Goal: Find contact information: Find contact information

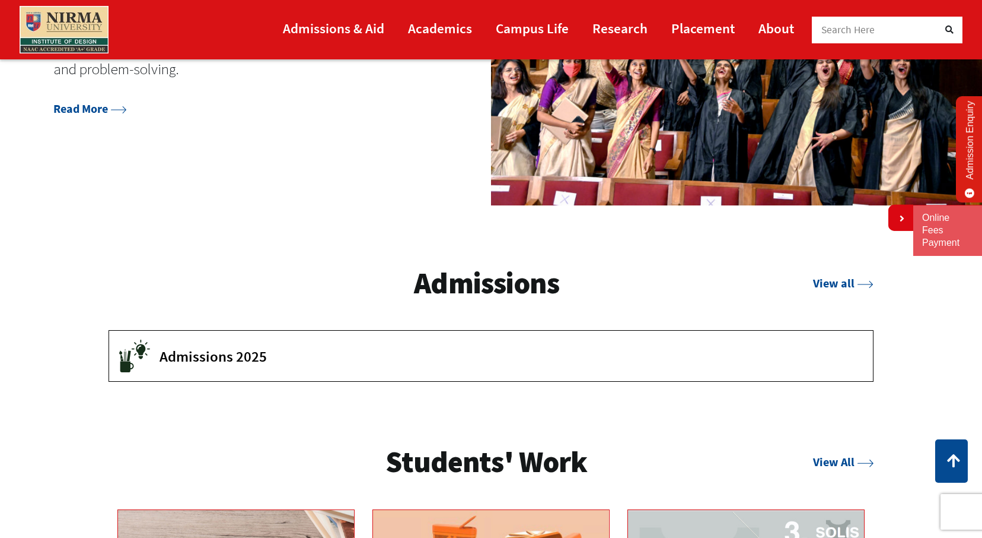
scroll to position [1652, 0]
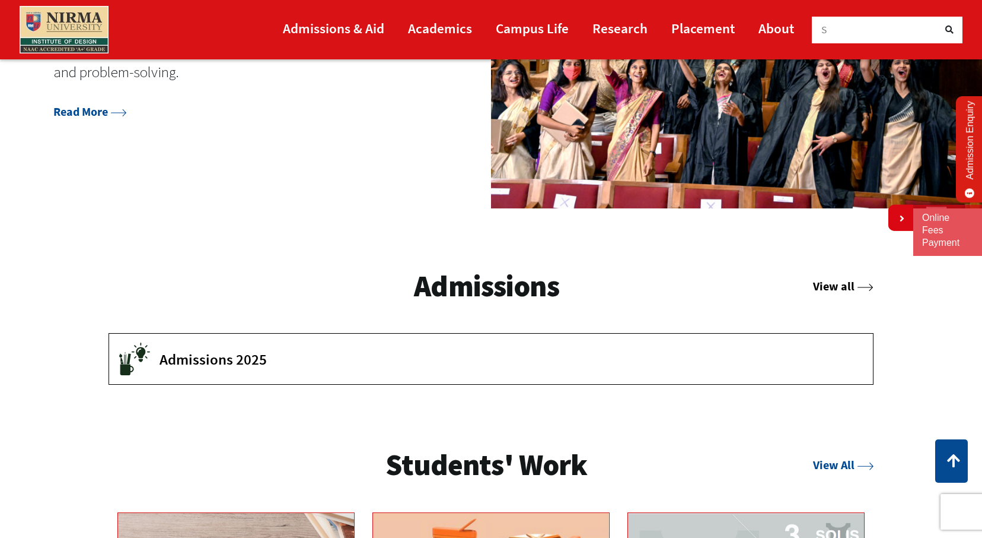
click at [847, 281] on link "View all" at bounding box center [843, 285] width 61 height 15
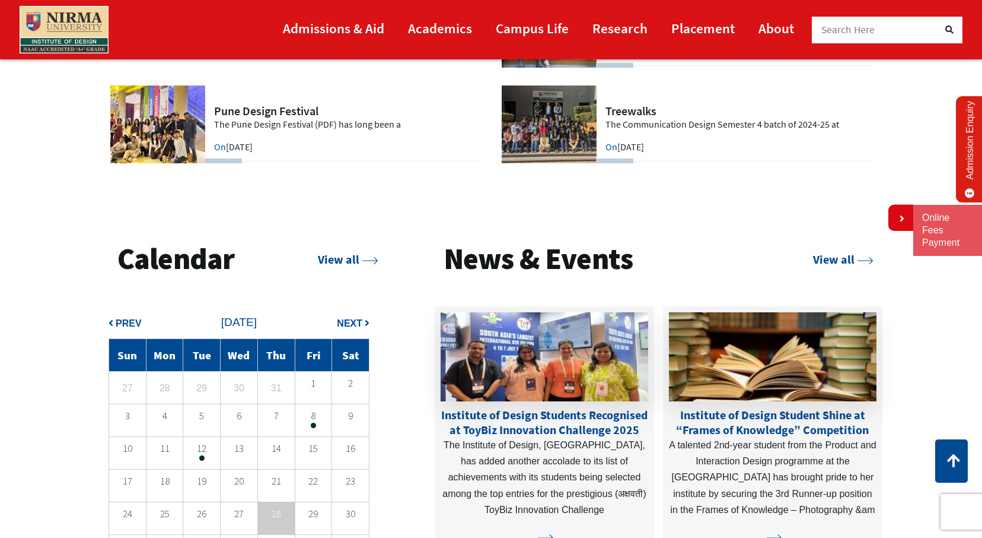
scroll to position [3182, 0]
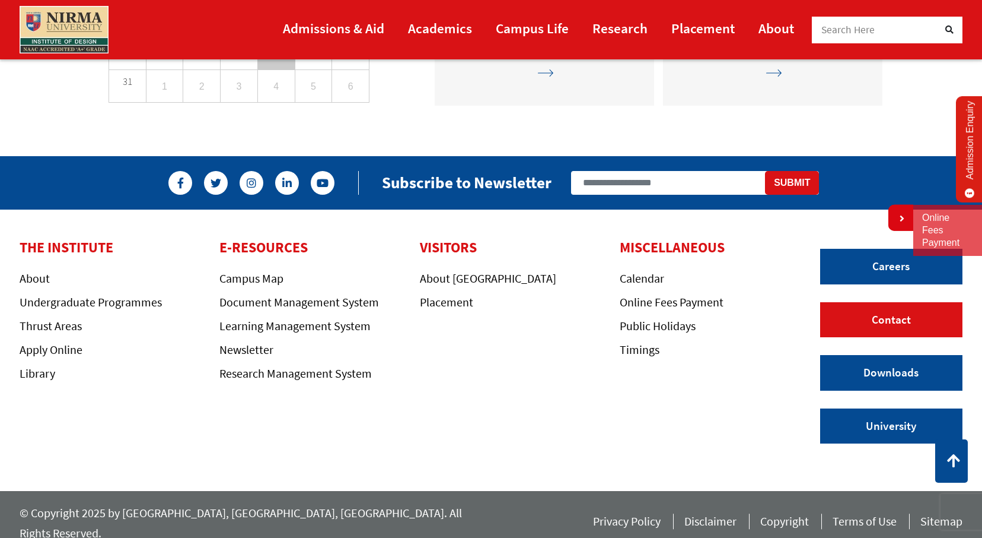
click at [863, 317] on link "Contact" at bounding box center [892, 320] width 142 height 36
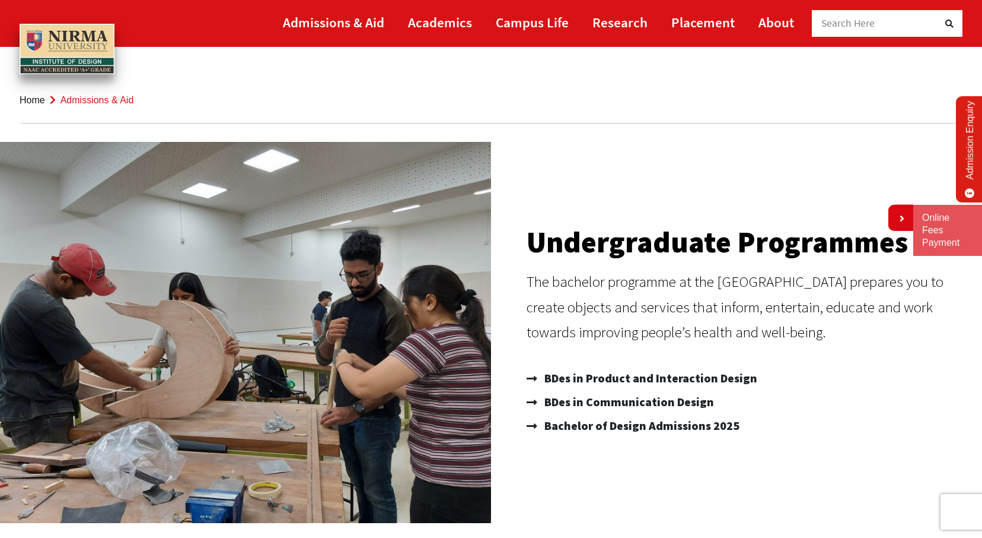
scroll to position [10, 0]
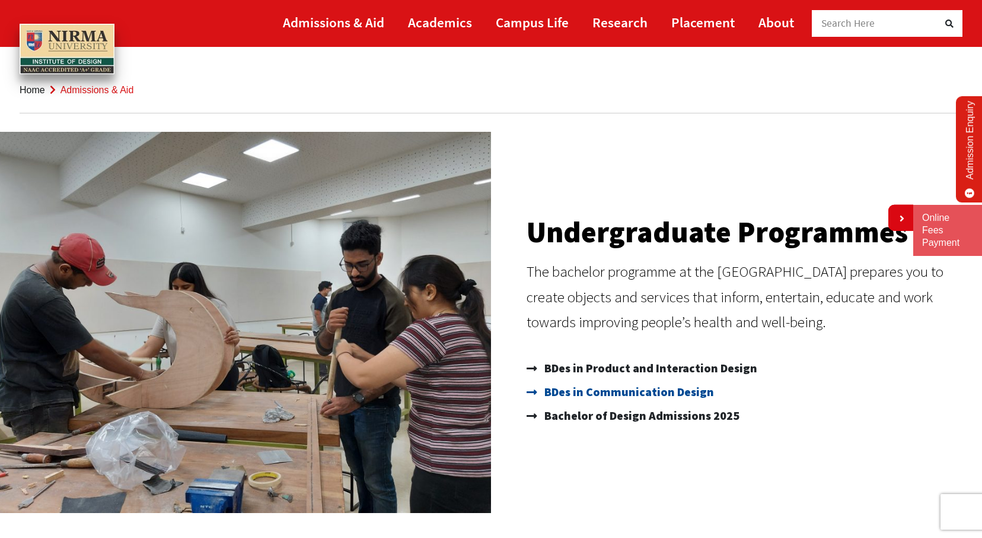
click at [657, 392] on span "BDes in Communication Design" at bounding box center [628, 392] width 173 height 24
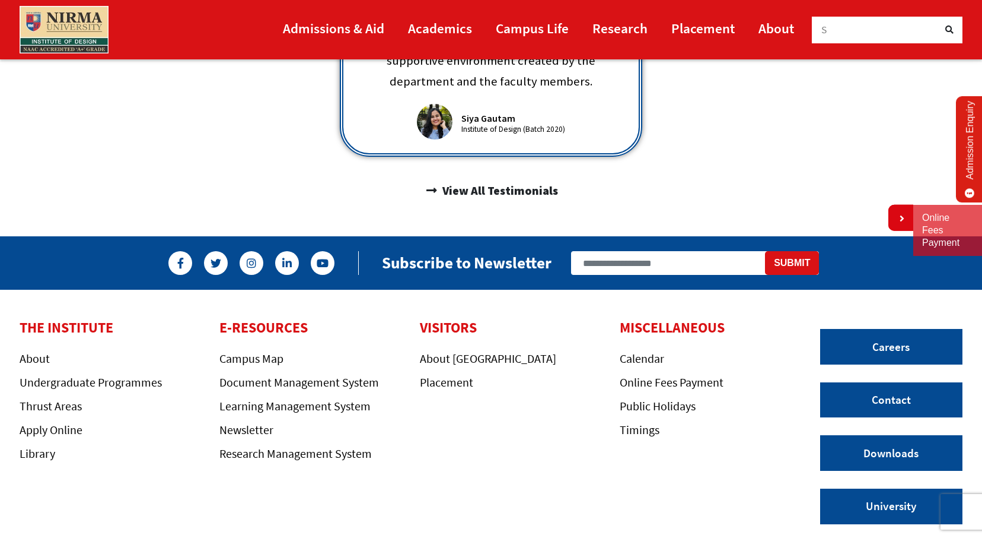
scroll to position [877, 0]
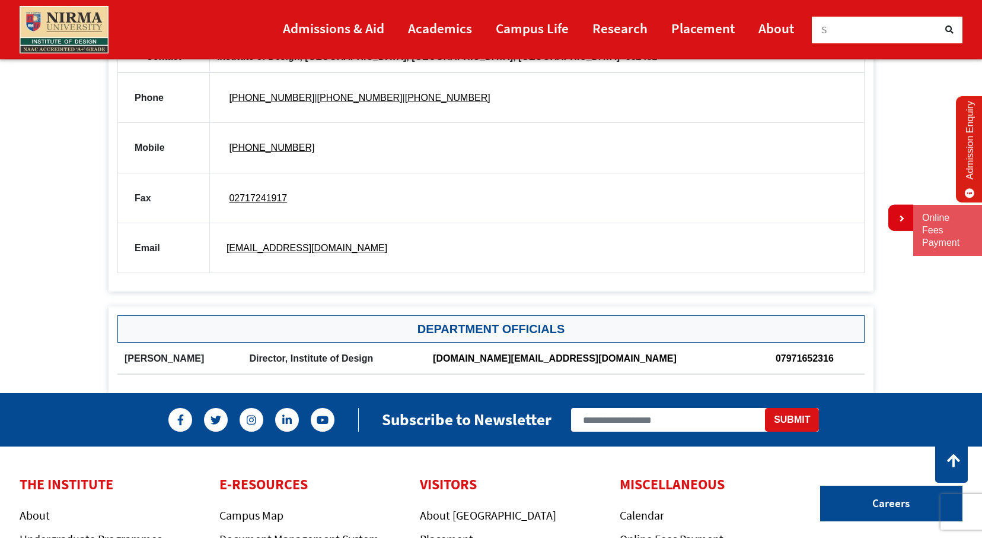
scroll to position [697, 0]
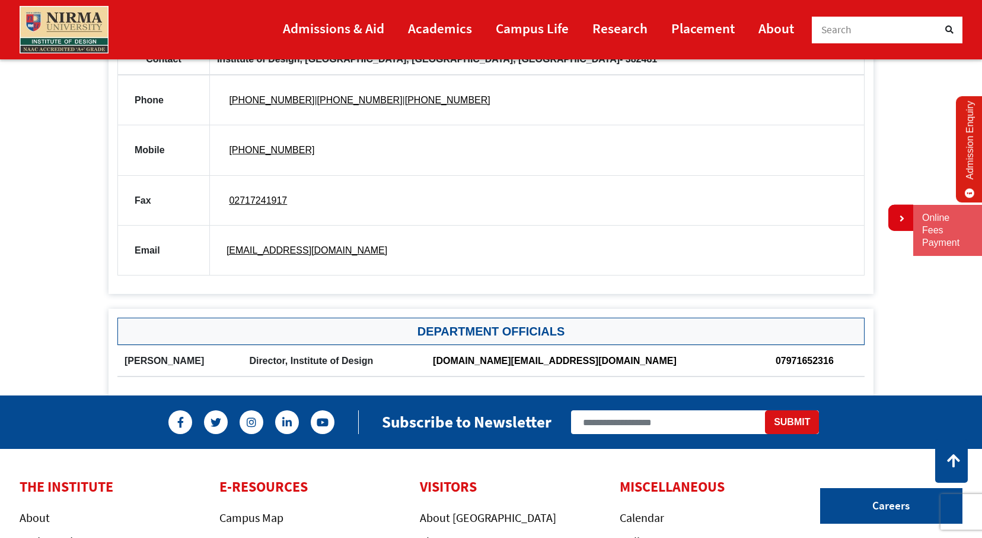
drag, startPoint x: 120, startPoint y: 361, endPoint x: 187, endPoint y: 368, distance: 68.0
click at [187, 368] on th "[PERSON_NAME]" at bounding box center [179, 360] width 125 height 31
drag, startPoint x: 194, startPoint y: 360, endPoint x: 125, endPoint y: 357, distance: 69.5
click at [125, 357] on th "[PERSON_NAME]" at bounding box center [179, 360] width 125 height 31
drag, startPoint x: 125, startPoint y: 357, endPoint x: 177, endPoint y: 352, distance: 52.4
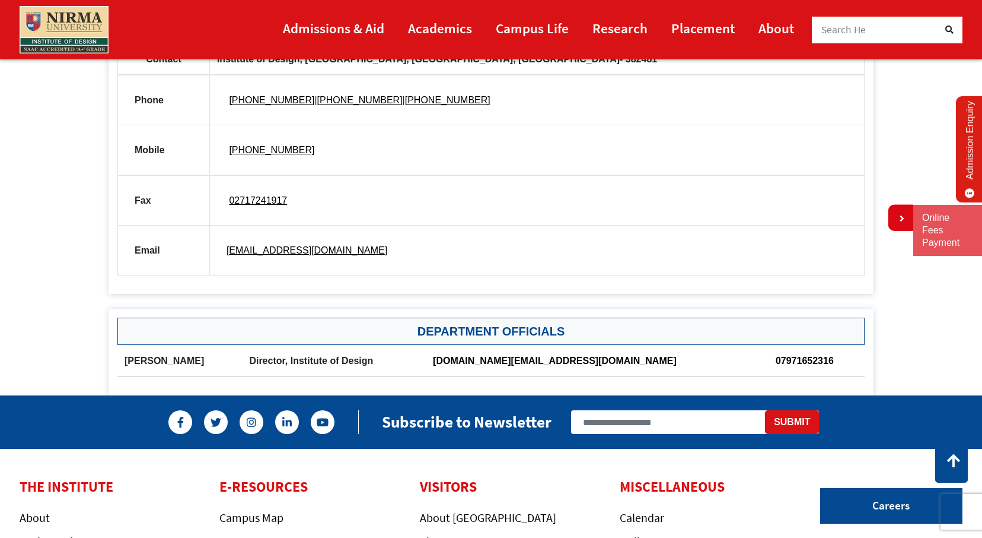
click at [177, 352] on th "[PERSON_NAME]" at bounding box center [179, 360] width 125 height 31
drag, startPoint x: 190, startPoint y: 360, endPoint x: 118, endPoint y: 360, distance: 72.4
click at [118, 360] on th "[PERSON_NAME]" at bounding box center [179, 360] width 125 height 31
click at [776, 364] on link "07971652316" at bounding box center [805, 360] width 58 height 10
drag, startPoint x: 829, startPoint y: 320, endPoint x: 758, endPoint y: 362, distance: 83.2
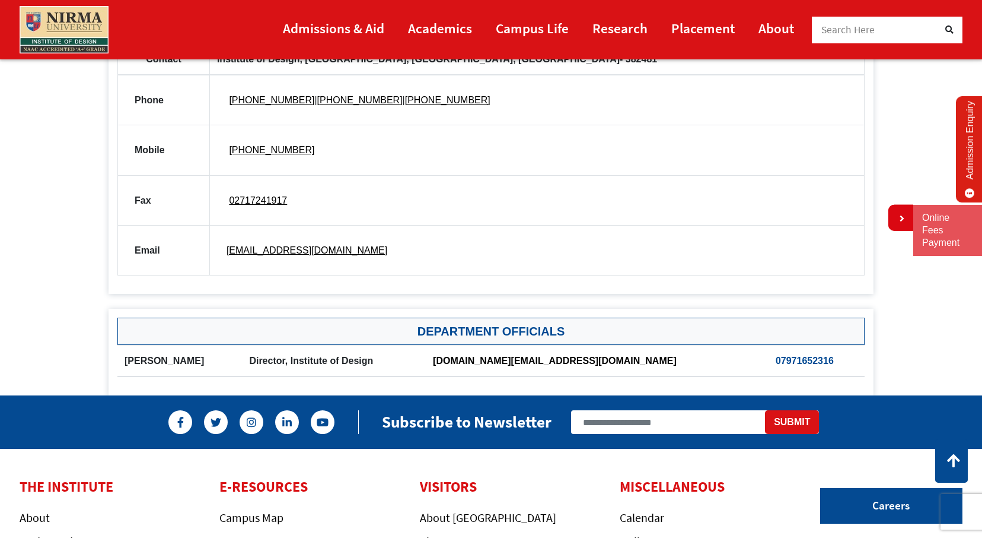
click at [758, 362] on div "Department Officials [PERSON_NAME] Director, Institute of Design [DOMAIN_NAME][…" at bounding box center [491, 352] width 765 height 87
drag, startPoint x: 895, startPoint y: 358, endPoint x: 761, endPoint y: 364, distance: 134.2
drag, startPoint x: 508, startPoint y: 357, endPoint x: 529, endPoint y: 360, distance: 20.9
click at [529, 360] on link "[DOMAIN_NAME][EMAIL_ADDRESS][DOMAIN_NAME]" at bounding box center [555, 360] width 244 height 10
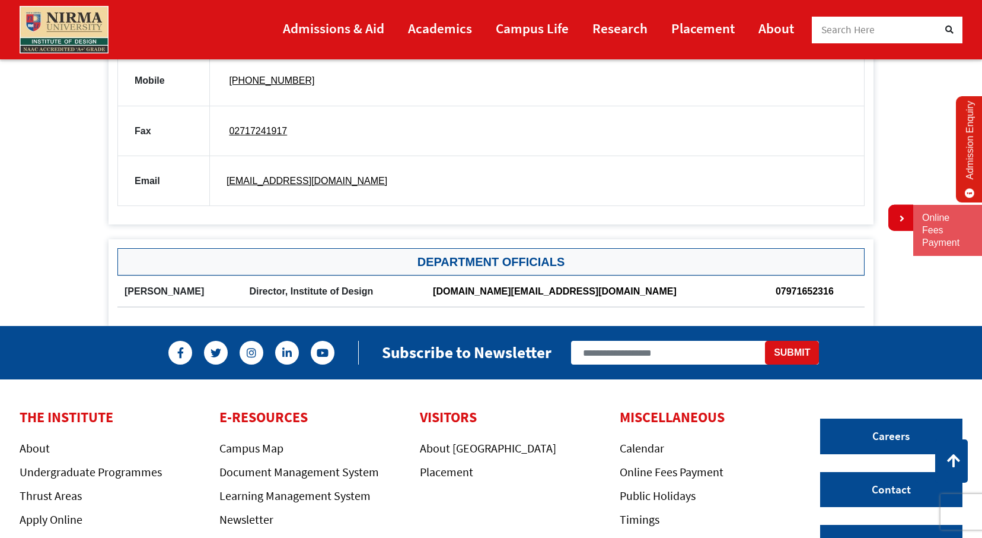
scroll to position [769, 0]
